Goal: Task Accomplishment & Management: Use online tool/utility

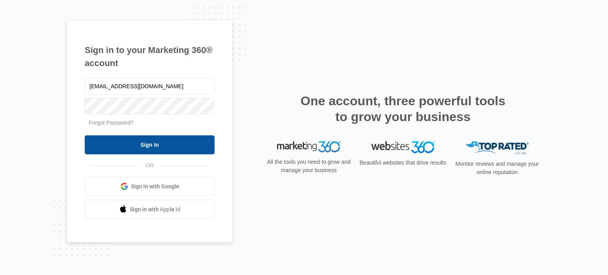
click at [147, 146] on input "Sign In" at bounding box center [150, 144] width 130 height 19
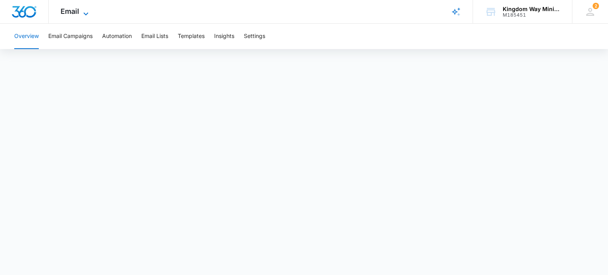
click at [68, 9] on span "Email" at bounding box center [70, 11] width 19 height 8
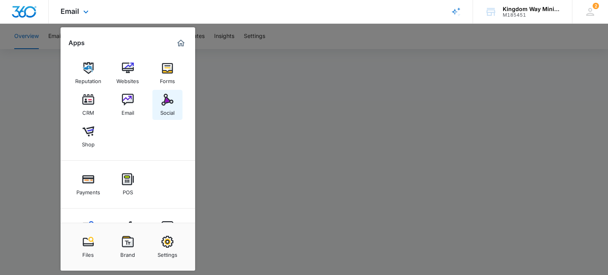
click at [168, 105] on img at bounding box center [167, 100] width 12 height 12
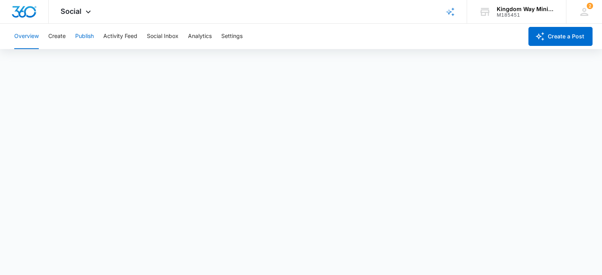
click at [91, 36] on button "Publish" at bounding box center [84, 36] width 19 height 25
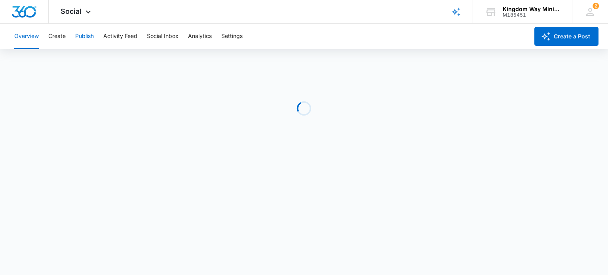
click at [86, 39] on button "Publish" at bounding box center [84, 36] width 19 height 25
